Goal: Information Seeking & Learning: Understand process/instructions

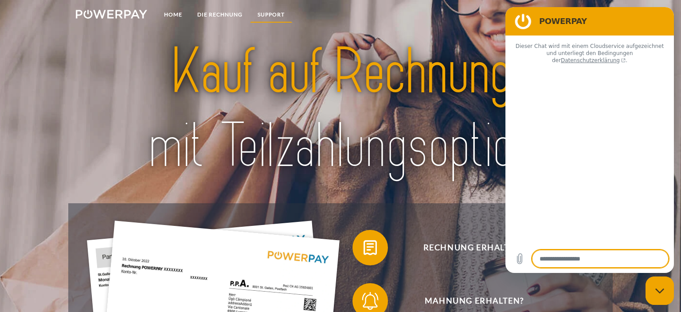
type textarea "*"
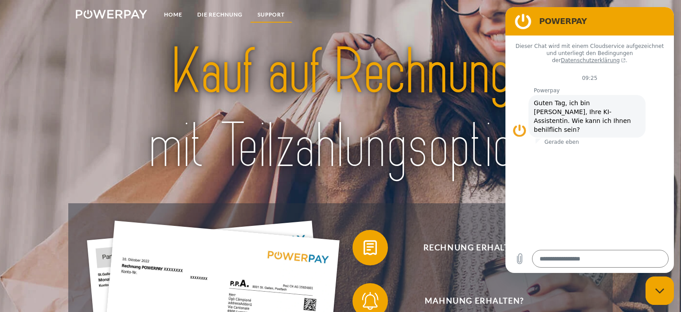
click at [274, 15] on link "SUPPORT" at bounding box center [271, 15] width 42 height 16
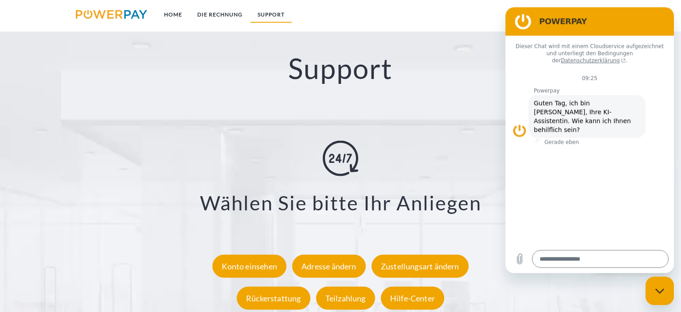
scroll to position [1530, 0]
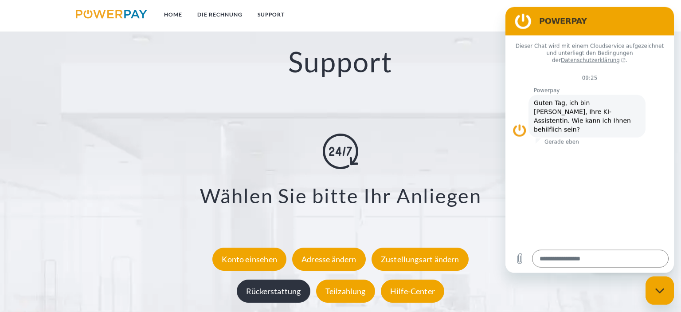
click at [269, 291] on div "Rückerstattung" at bounding box center [274, 290] width 74 height 23
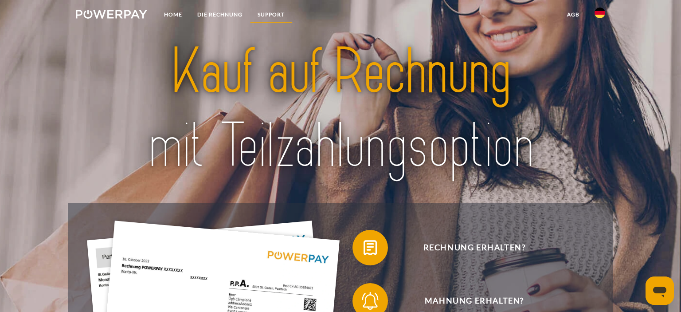
click at [272, 13] on link "SUPPORT" at bounding box center [271, 15] width 42 height 16
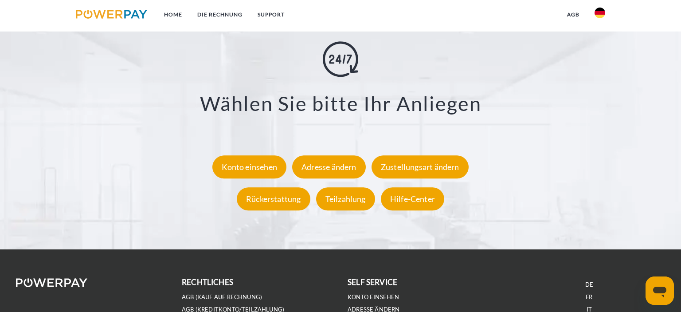
scroll to position [1622, 0]
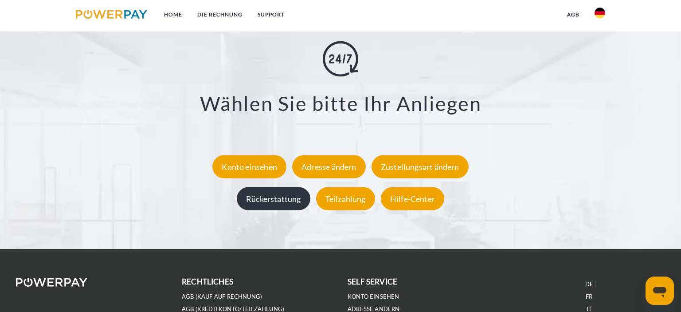
click at [273, 197] on div "Rückerstattung" at bounding box center [274, 198] width 74 height 23
